Goal: Task Accomplishment & Management: Complete application form

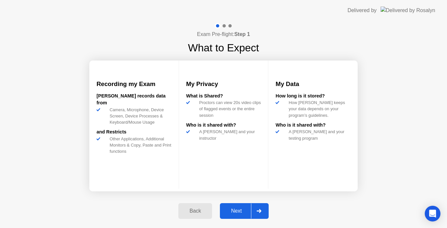
click at [233, 209] on div "Next" at bounding box center [236, 211] width 29 height 6
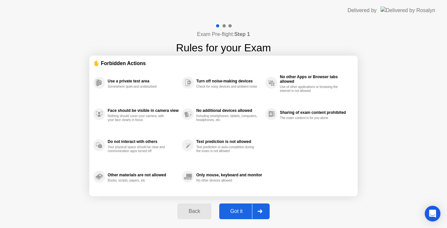
click at [233, 209] on div "Got it" at bounding box center [236, 211] width 31 height 6
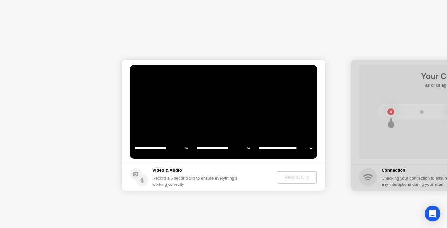
select select "**********"
select select "*******"
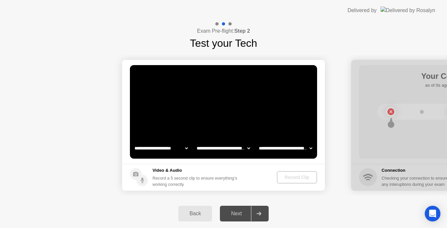
click at [174, 149] on select "**********" at bounding box center [161, 148] width 56 height 13
click at [281, 176] on div "Record Clip" at bounding box center [297, 177] width 35 height 5
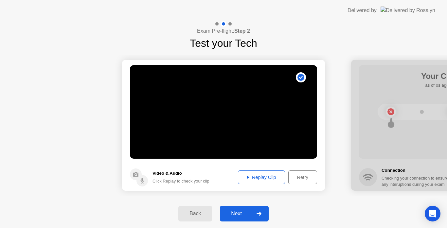
click at [245, 212] on div "Next" at bounding box center [236, 214] width 29 height 6
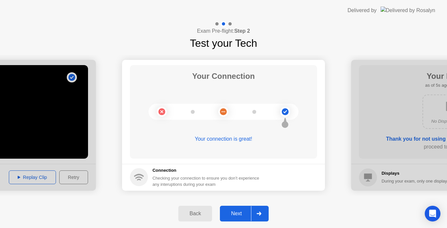
click at [245, 212] on div "Next" at bounding box center [236, 214] width 29 height 6
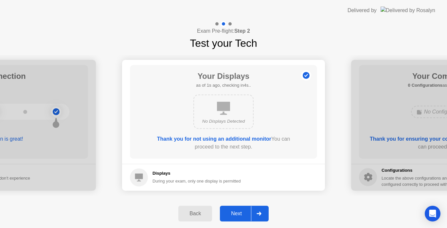
click at [245, 212] on div "Next" at bounding box center [236, 214] width 29 height 6
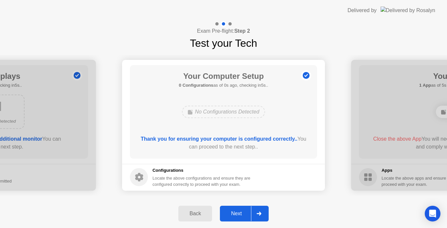
click at [245, 212] on div "Next" at bounding box center [236, 214] width 29 height 6
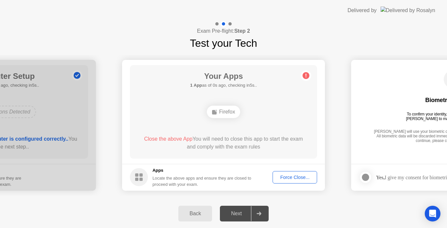
click at [285, 179] on div "Force Close..." at bounding box center [295, 177] width 40 height 5
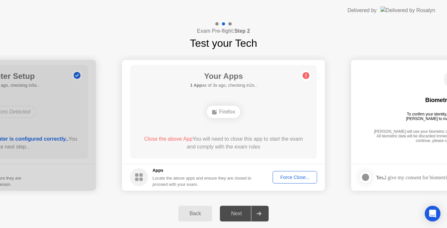
click at [232, 216] on div "Next" at bounding box center [236, 214] width 29 height 6
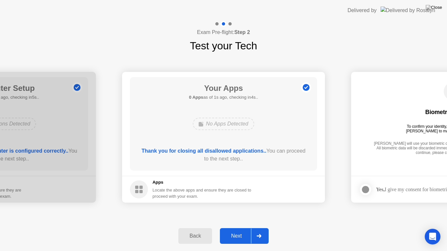
click at [237, 228] on div "Next" at bounding box center [236, 236] width 29 height 6
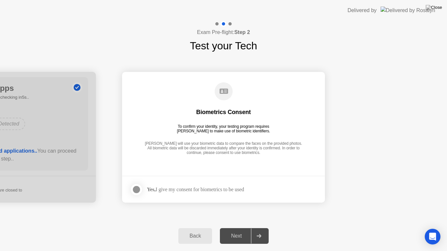
click at [237, 228] on div "Next" at bounding box center [236, 236] width 29 height 6
click at [160, 192] on div "Yes, I give my consent for biometrics to be used" at bounding box center [195, 189] width 97 height 6
click at [145, 188] on label at bounding box center [138, 189] width 17 height 13
click at [246, 228] on div "Next" at bounding box center [236, 236] width 29 height 6
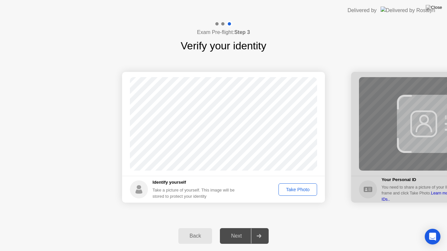
click at [298, 184] on button "Take Photo" at bounding box center [297, 189] width 39 height 12
click at [241, 228] on div "Next" at bounding box center [236, 236] width 29 height 6
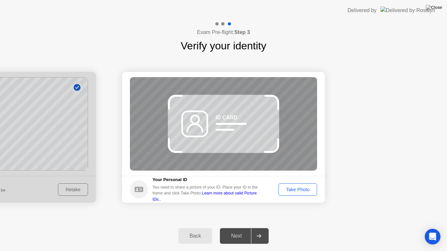
click at [288, 187] on div "Take Photo" at bounding box center [298, 189] width 34 height 5
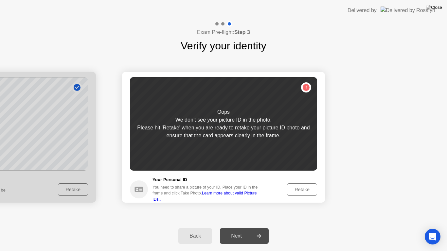
click at [288, 187] on button "Retake" at bounding box center [302, 189] width 30 height 12
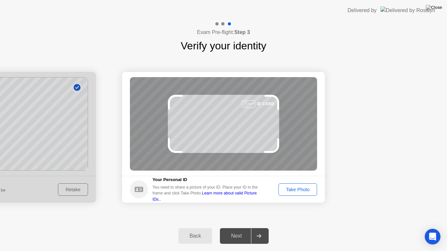
click at [288, 187] on div "Take Photo" at bounding box center [298, 189] width 34 height 5
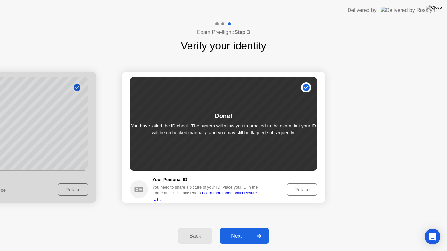
click at [240, 228] on div "Next" at bounding box center [236, 236] width 29 height 6
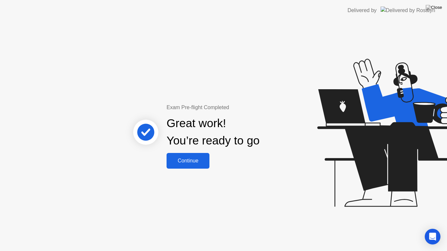
click at [183, 156] on button "Continue" at bounding box center [187, 161] width 43 height 16
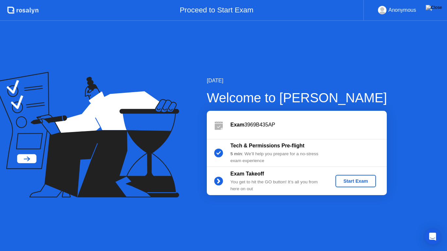
click at [360, 175] on button "Start Exam" at bounding box center [355, 181] width 40 height 12
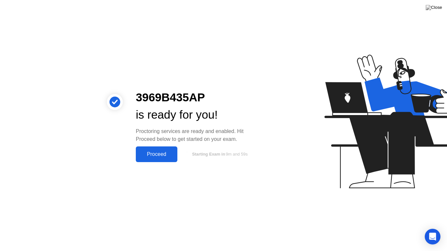
click at [147, 148] on button "Proceed" at bounding box center [157, 155] width 42 height 16
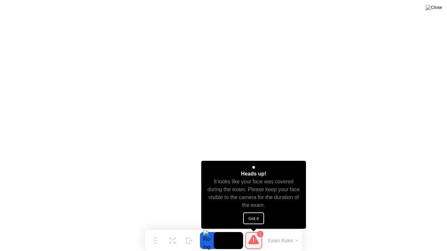
click at [255, 220] on button "Got it" at bounding box center [253, 219] width 21 height 12
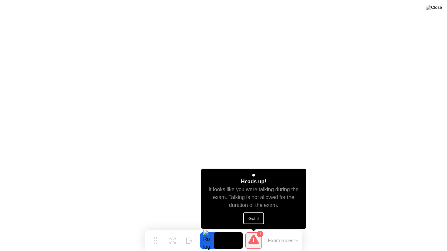
click at [245, 220] on button "Got it" at bounding box center [253, 219] width 21 height 12
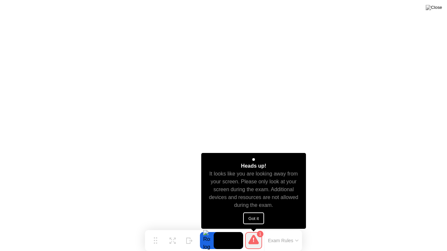
click at [256, 217] on button "Got it" at bounding box center [253, 219] width 21 height 12
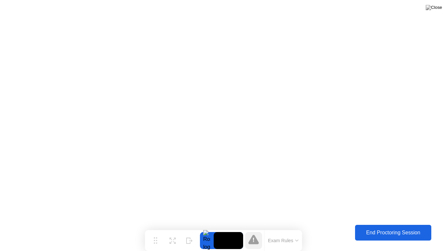
click at [382, 228] on div "End Proctoring Session" at bounding box center [393, 233] width 73 height 6
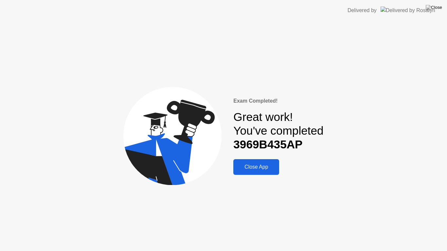
click at [263, 166] on div "Close App" at bounding box center [256, 167] width 42 height 6
